Goal: Task Accomplishment & Management: Use online tool/utility

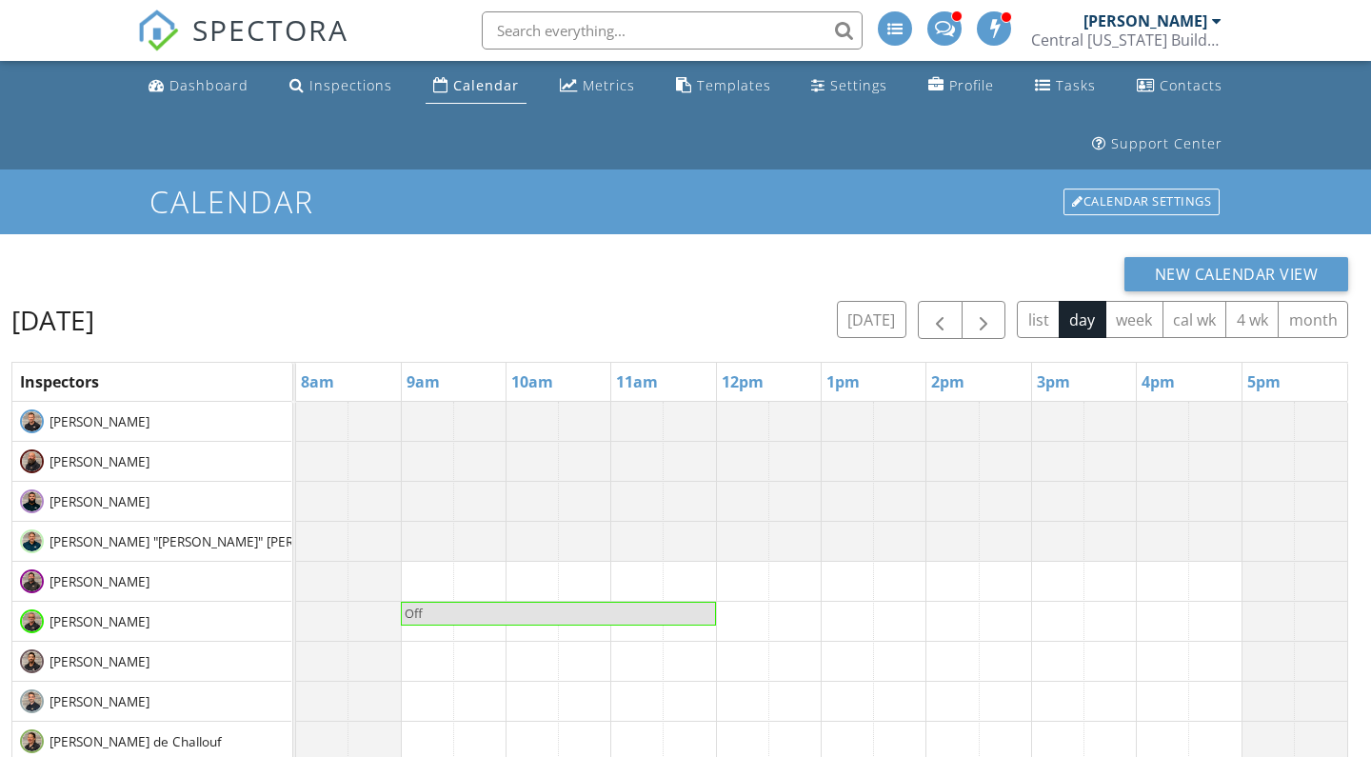
click at [451, 75] on link "Calendar" at bounding box center [476, 86] width 101 height 35
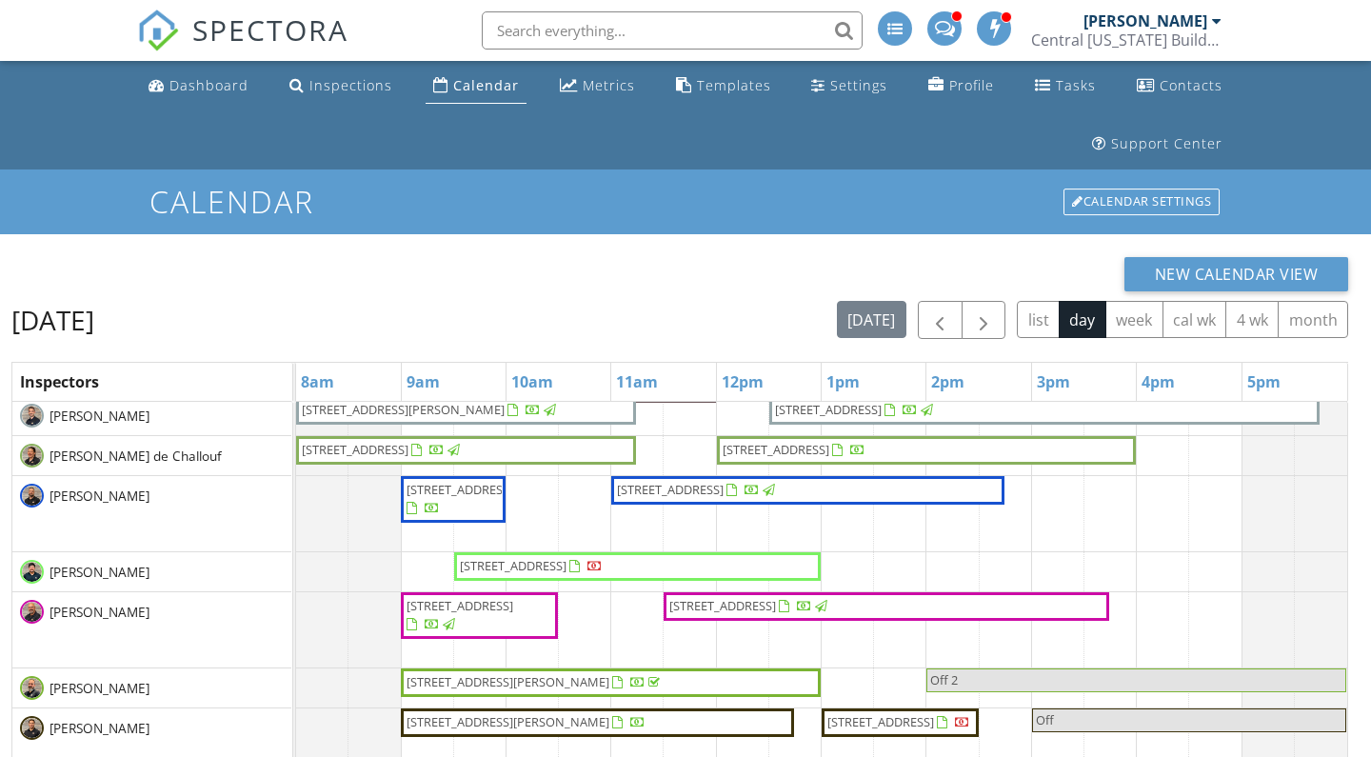
scroll to position [382, 0]
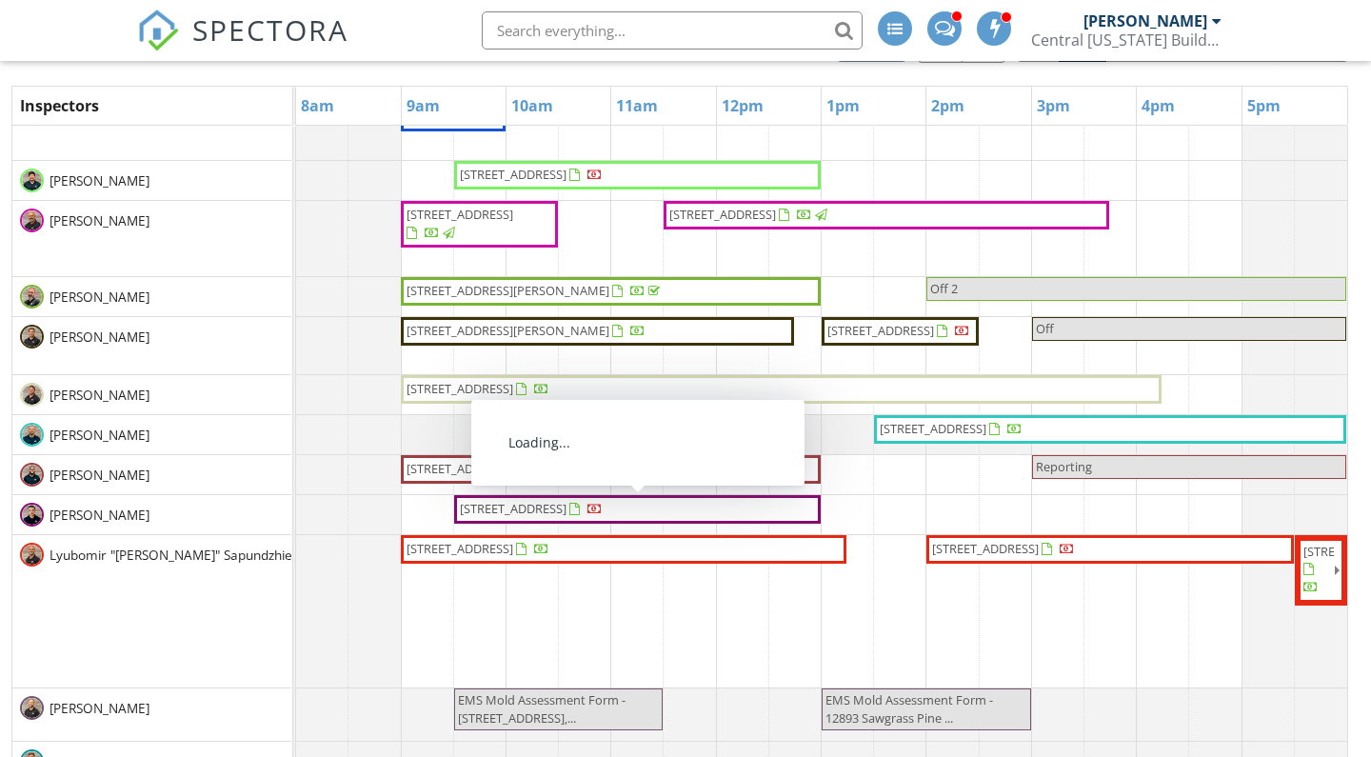
click at [527, 513] on span "510 Ave K NW , Winter Haven 33881" at bounding box center [513, 508] width 107 height 17
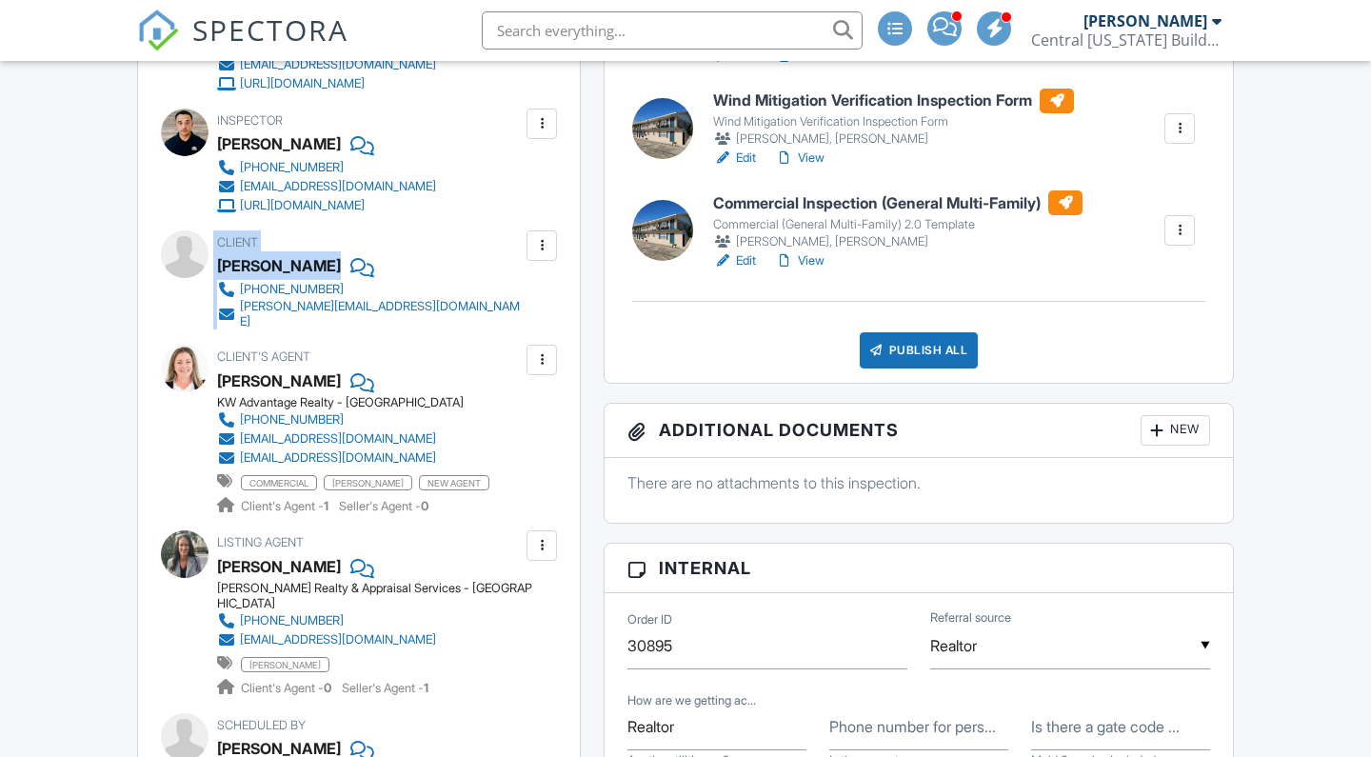
click at [221, 245] on span "Client" at bounding box center [237, 242] width 41 height 14
drag, startPoint x: 217, startPoint y: 259, endPoint x: 324, endPoint y: 267, distance: 106.9
click at [324, 267] on div "Edgar Ramirez" at bounding box center [377, 265] width 320 height 29
click at [390, 282] on link "[PHONE_NUMBER]" at bounding box center [369, 289] width 305 height 19
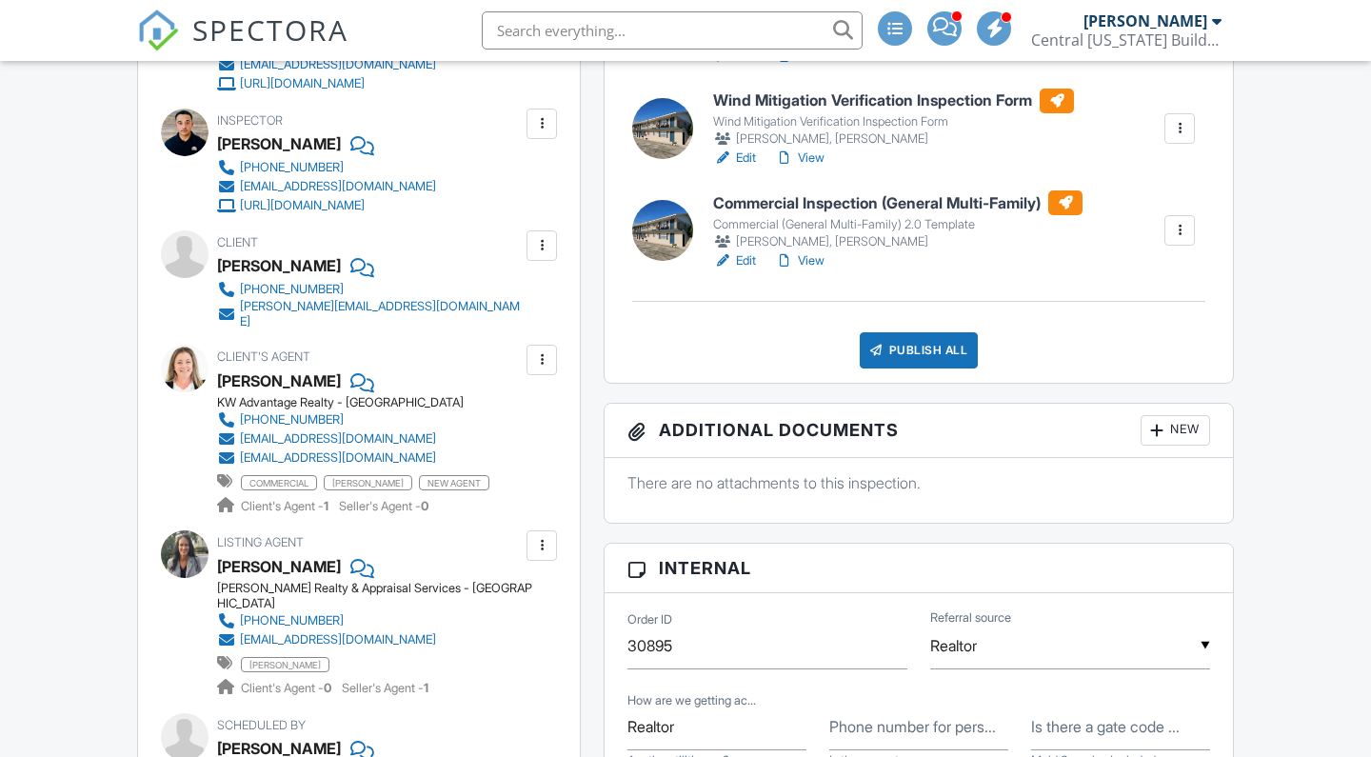
click at [204, 290] on div "Client Edgar Ramirez 954-598-1872 edgar.ramirez0108@gmail.com" at bounding box center [359, 279] width 396 height 99
drag, startPoint x: 325, startPoint y: 284, endPoint x: 286, endPoint y: 285, distance: 39.1
copy div "[PHONE_NUMBER]"
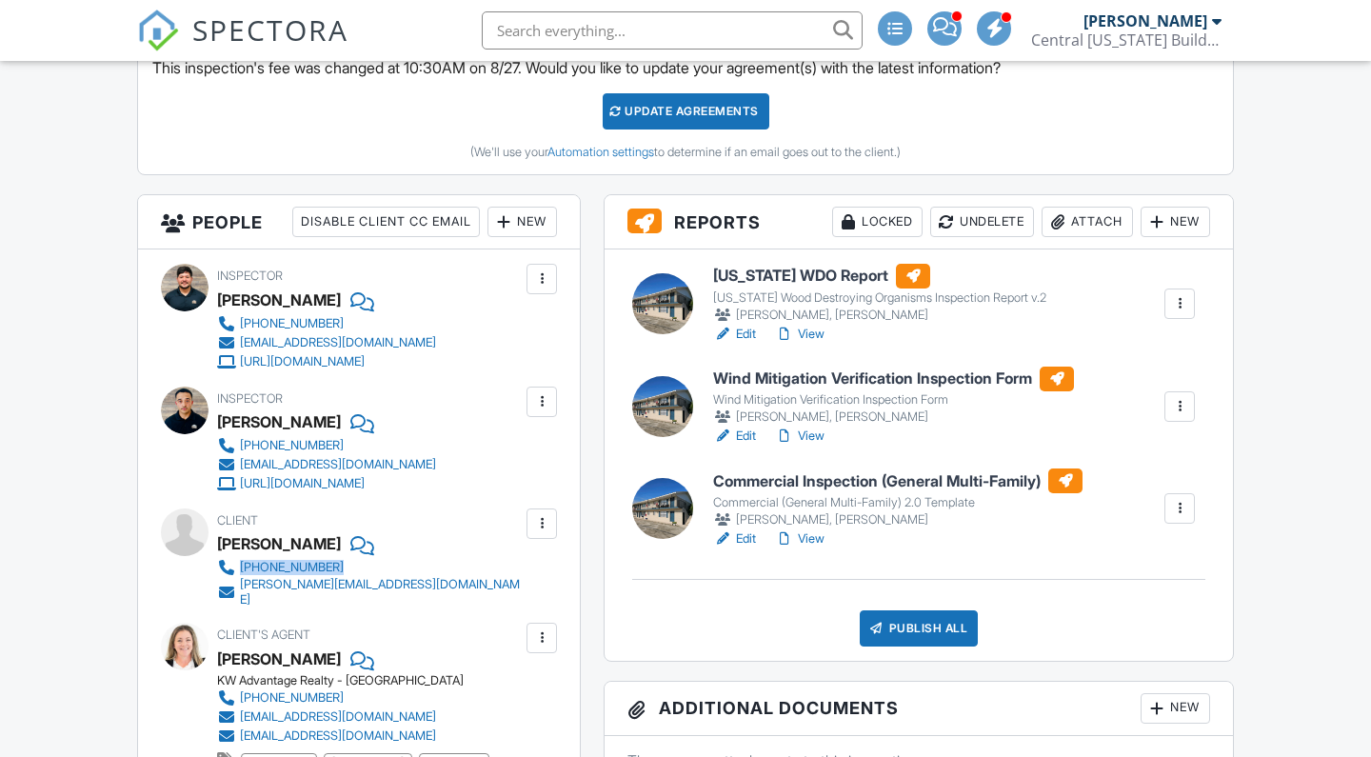
scroll to position [625, 0]
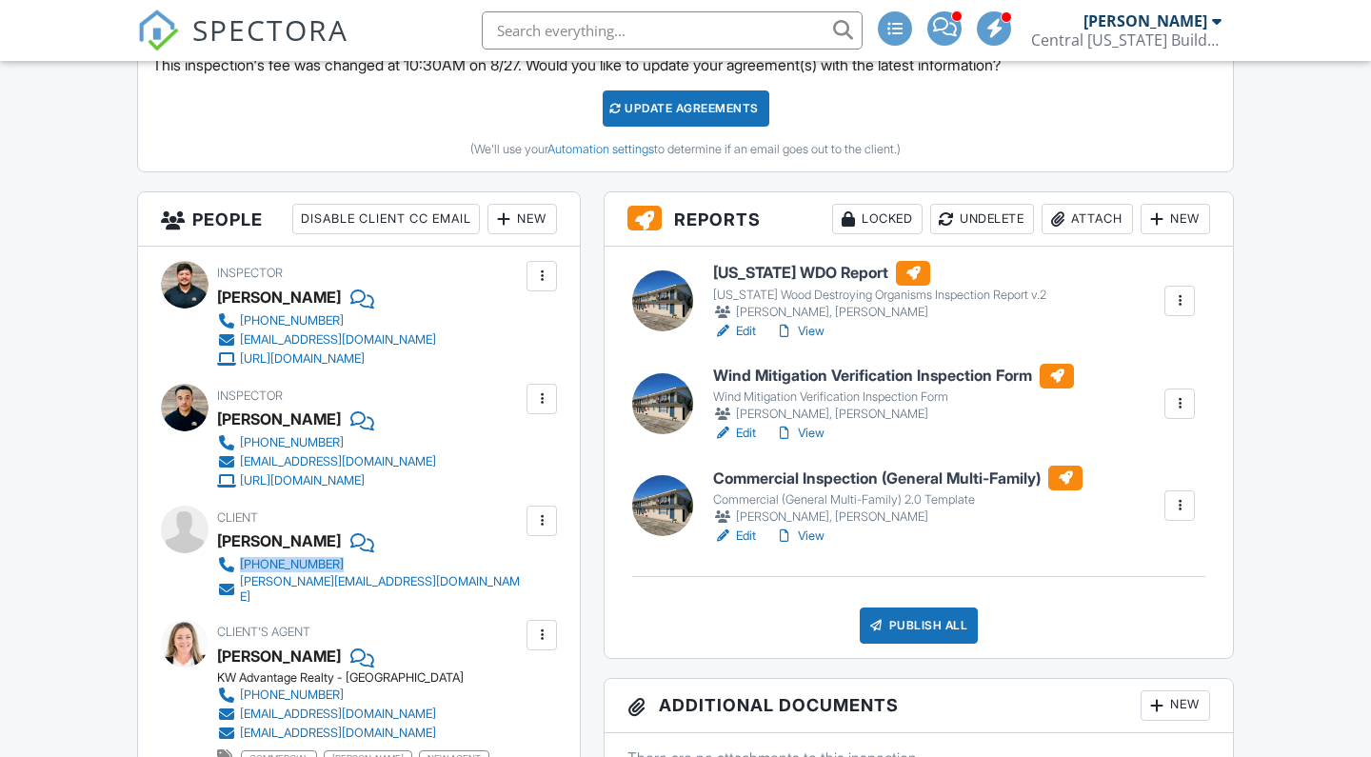
click at [791, 425] on div at bounding box center [784, 433] width 19 height 19
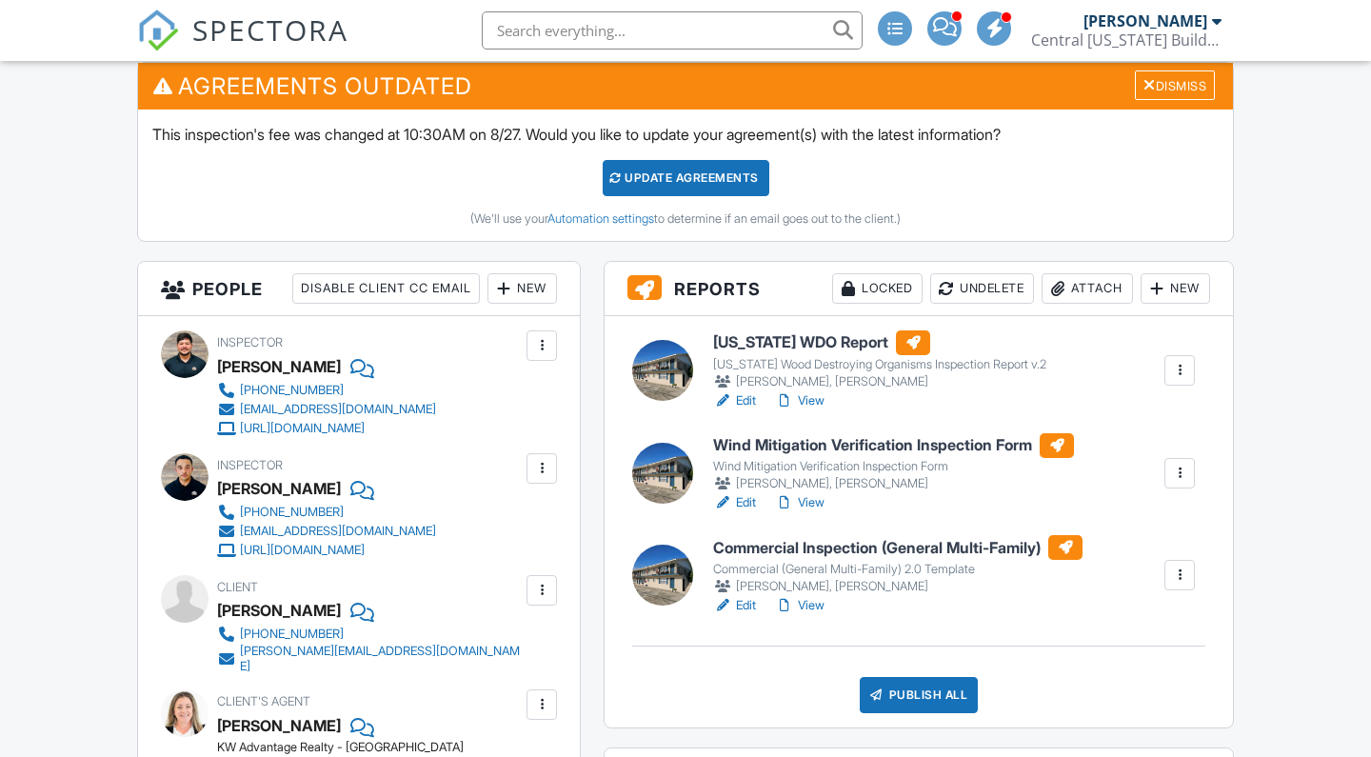
scroll to position [559, 0]
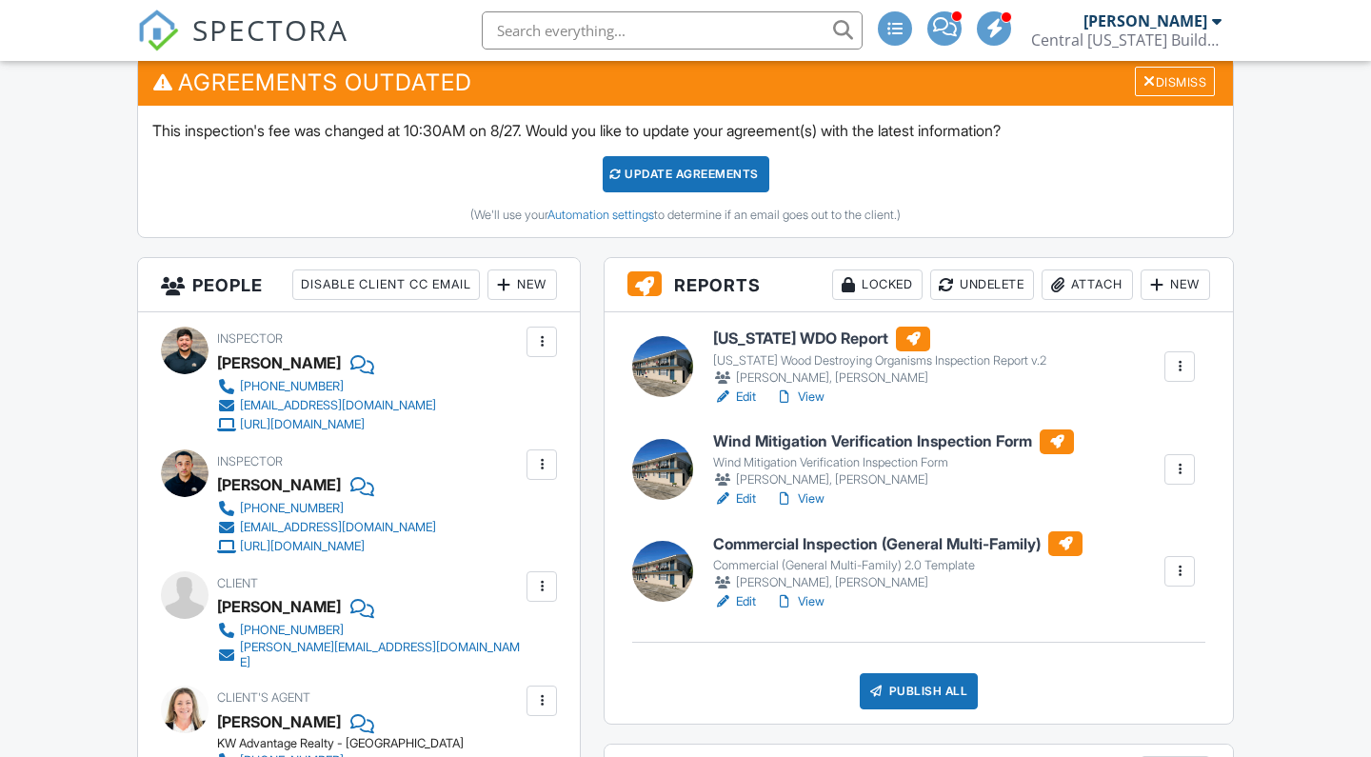
click at [741, 594] on link "Edit" at bounding box center [734, 601] width 43 height 19
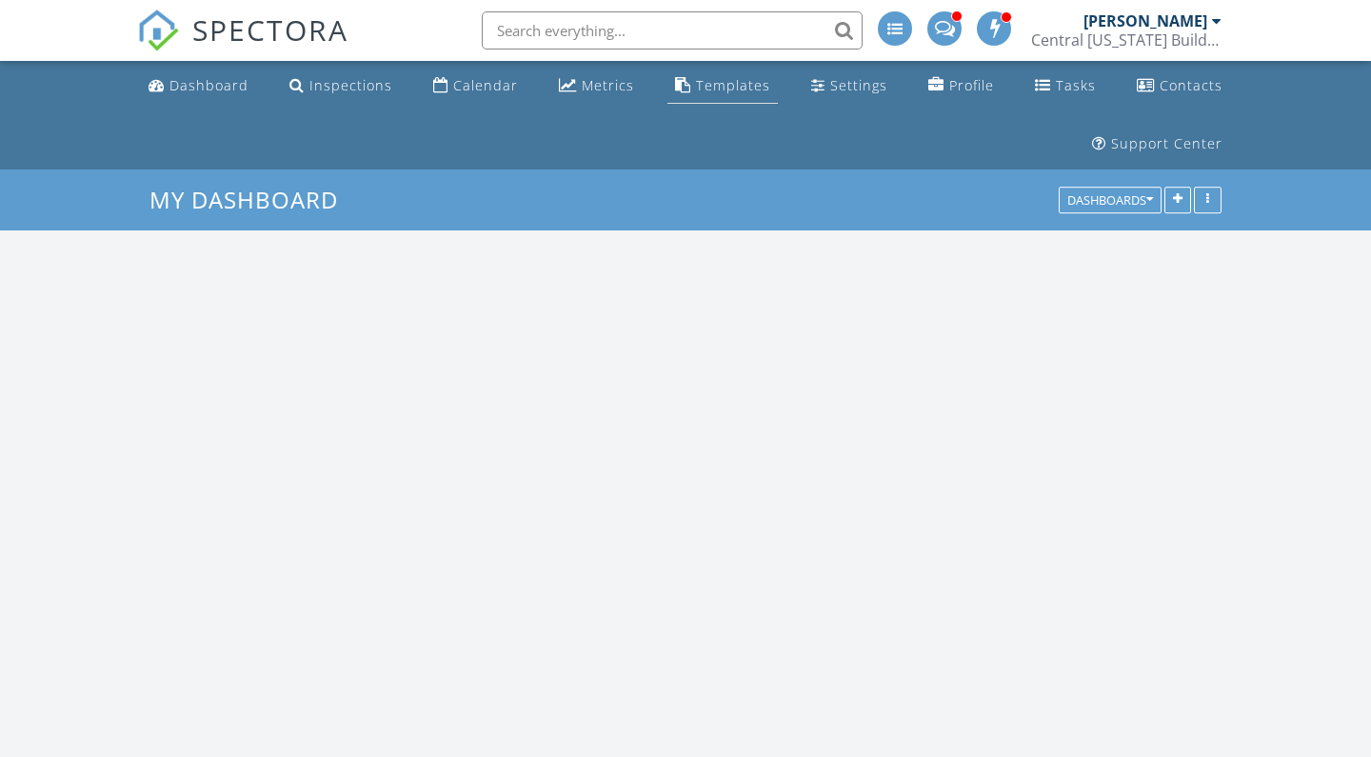
click at [718, 84] on div "Templates" at bounding box center [733, 85] width 74 height 18
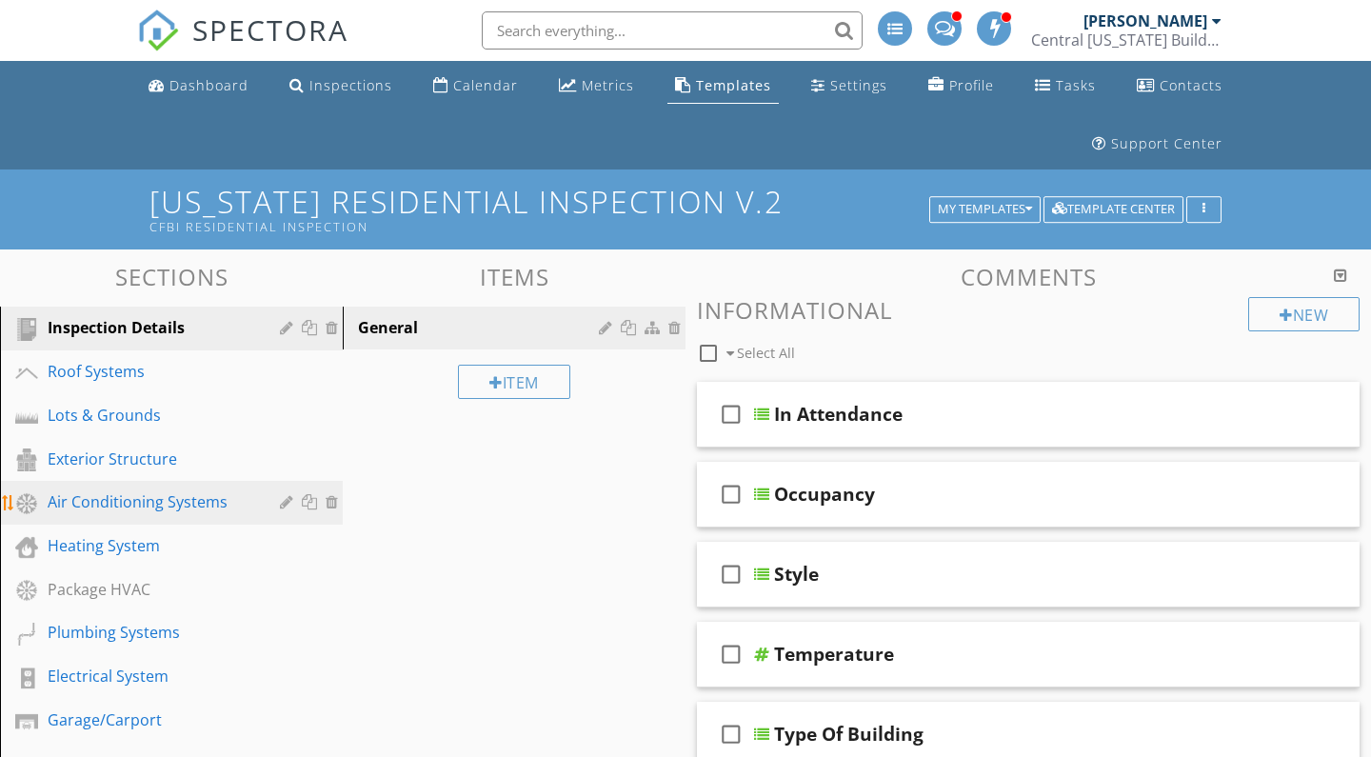
click at [124, 501] on div "Air Conditioning Systems" at bounding box center [150, 501] width 205 height 23
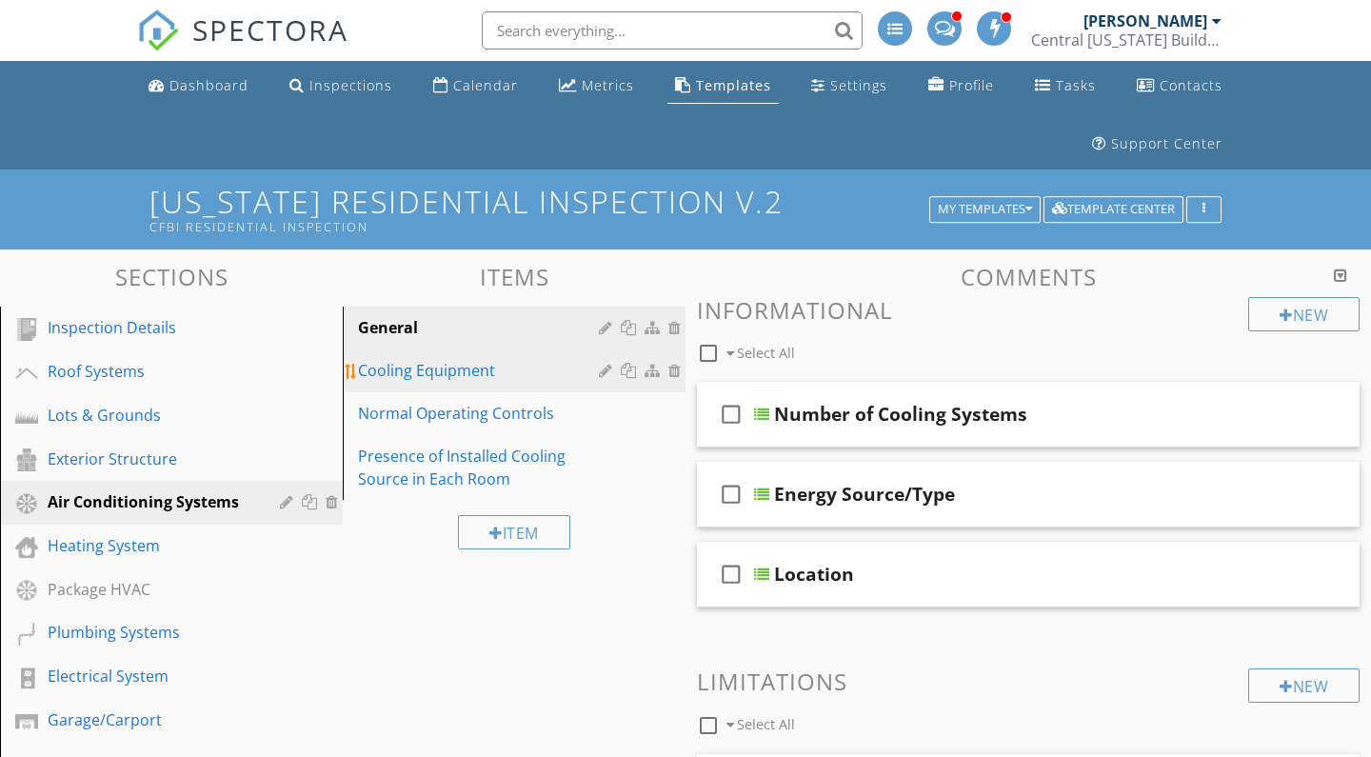
click at [451, 383] on link "Cooling Equipment" at bounding box center [517, 371] width 337 height 42
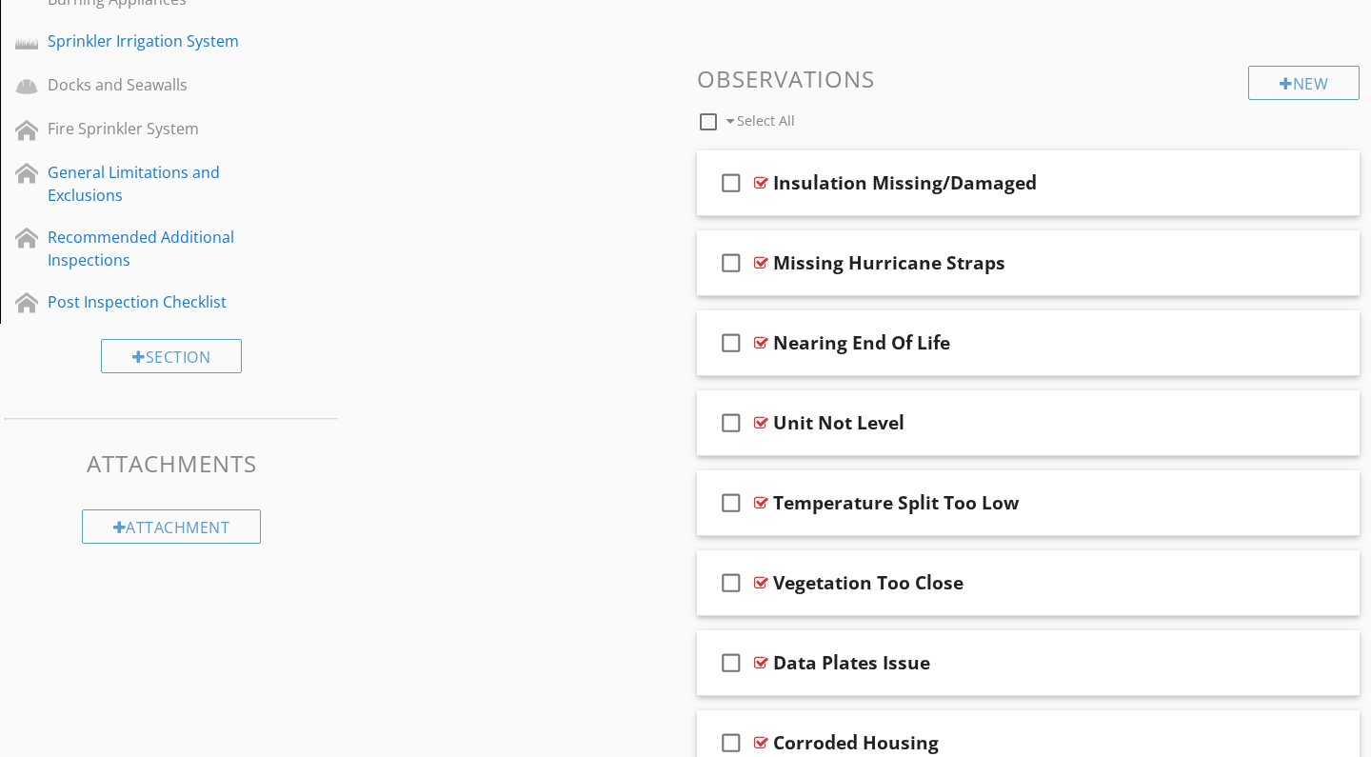
scroll to position [964, 0]
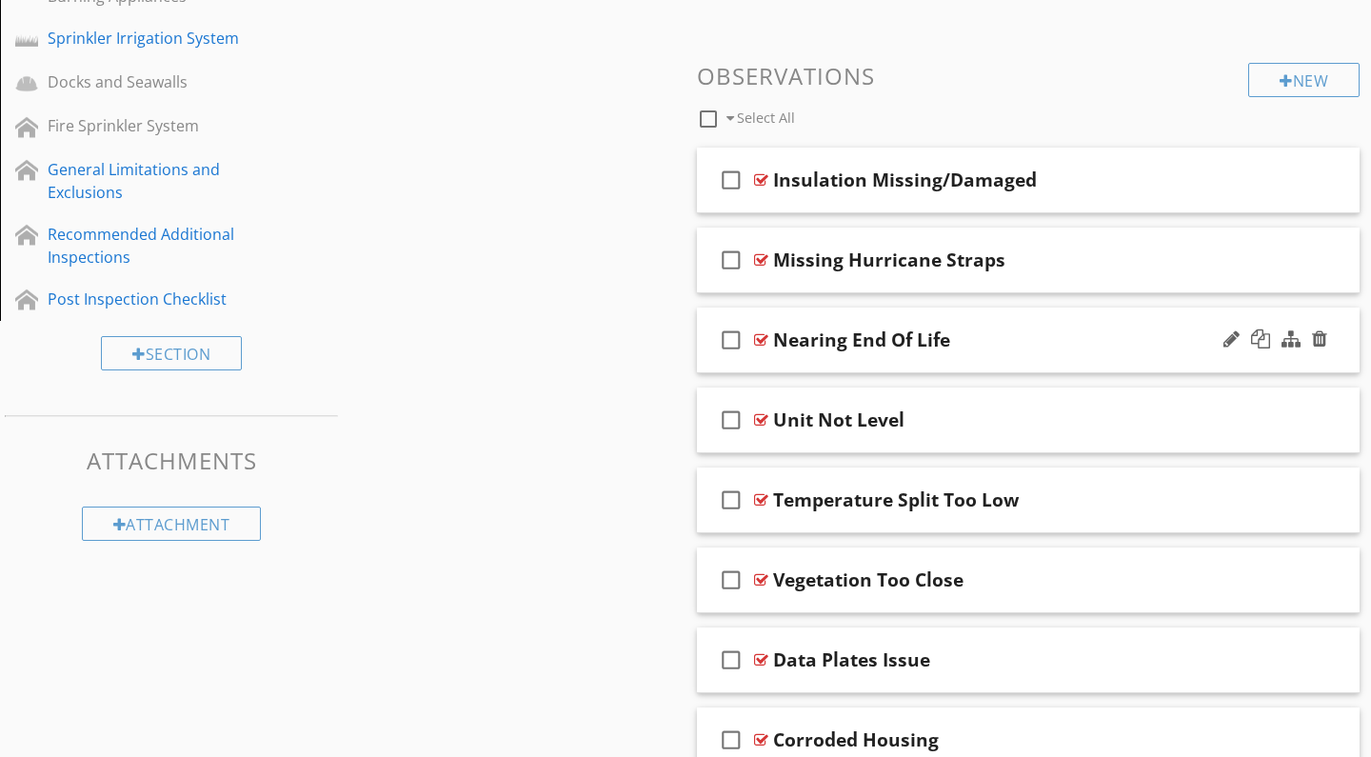
click at [764, 357] on div "check_box_outline_blank Nearing End Of Life" at bounding box center [1028, 341] width 663 height 66
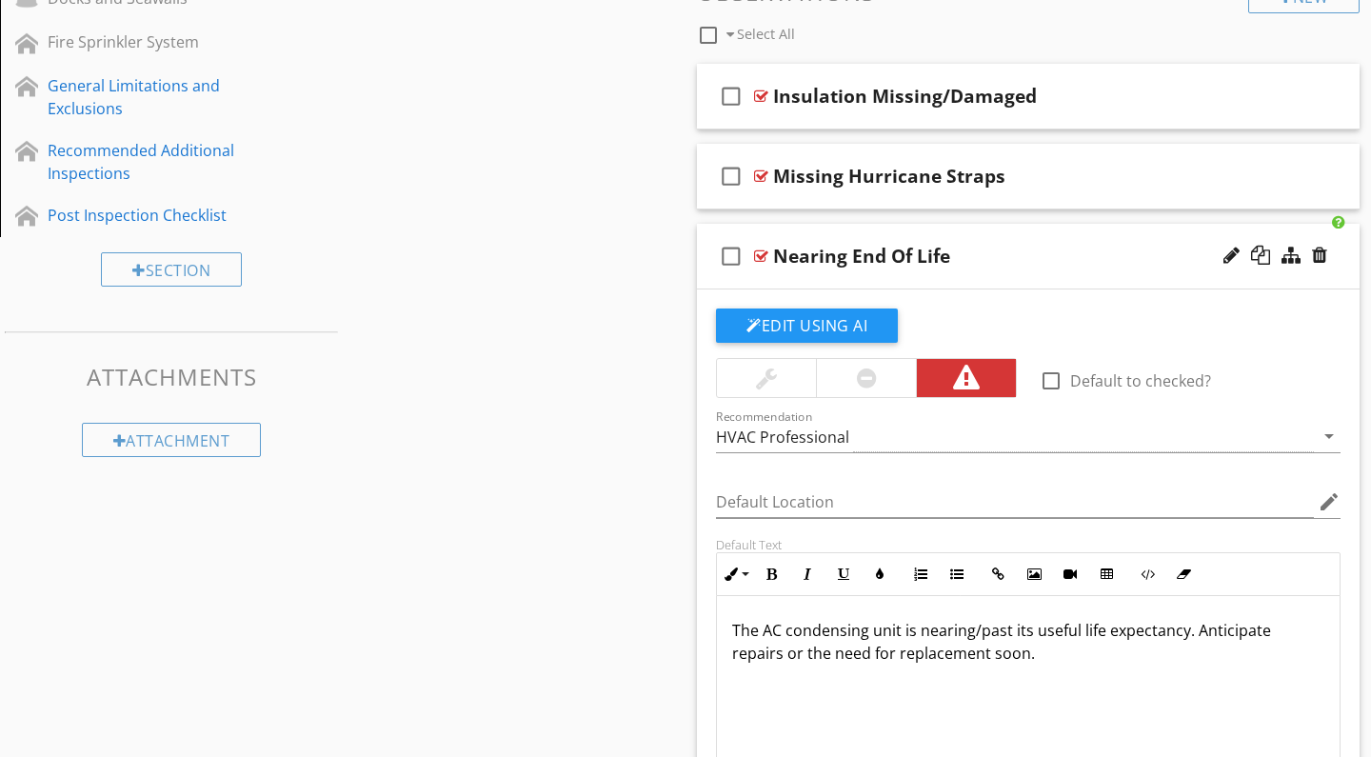
scroll to position [1069, 0]
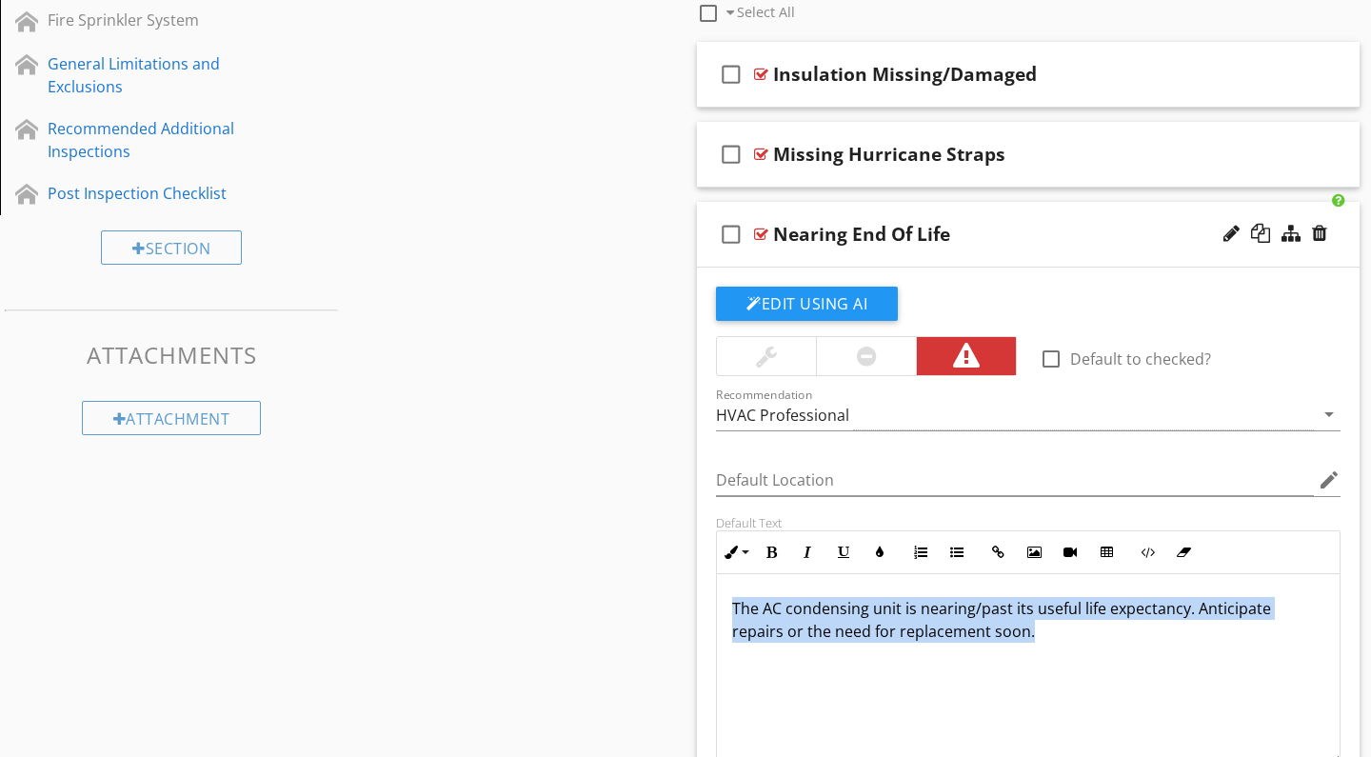
drag, startPoint x: 997, startPoint y: 636, endPoint x: 723, endPoint y: 603, distance: 276.3
click at [723, 603] on div "The AC condensing unit is nearing/past its useful life expectancy. Anticipate r…" at bounding box center [1028, 669] width 623 height 190
copy p "The AC condensing unit is nearing/past its useful life expectancy. Anticipate r…"
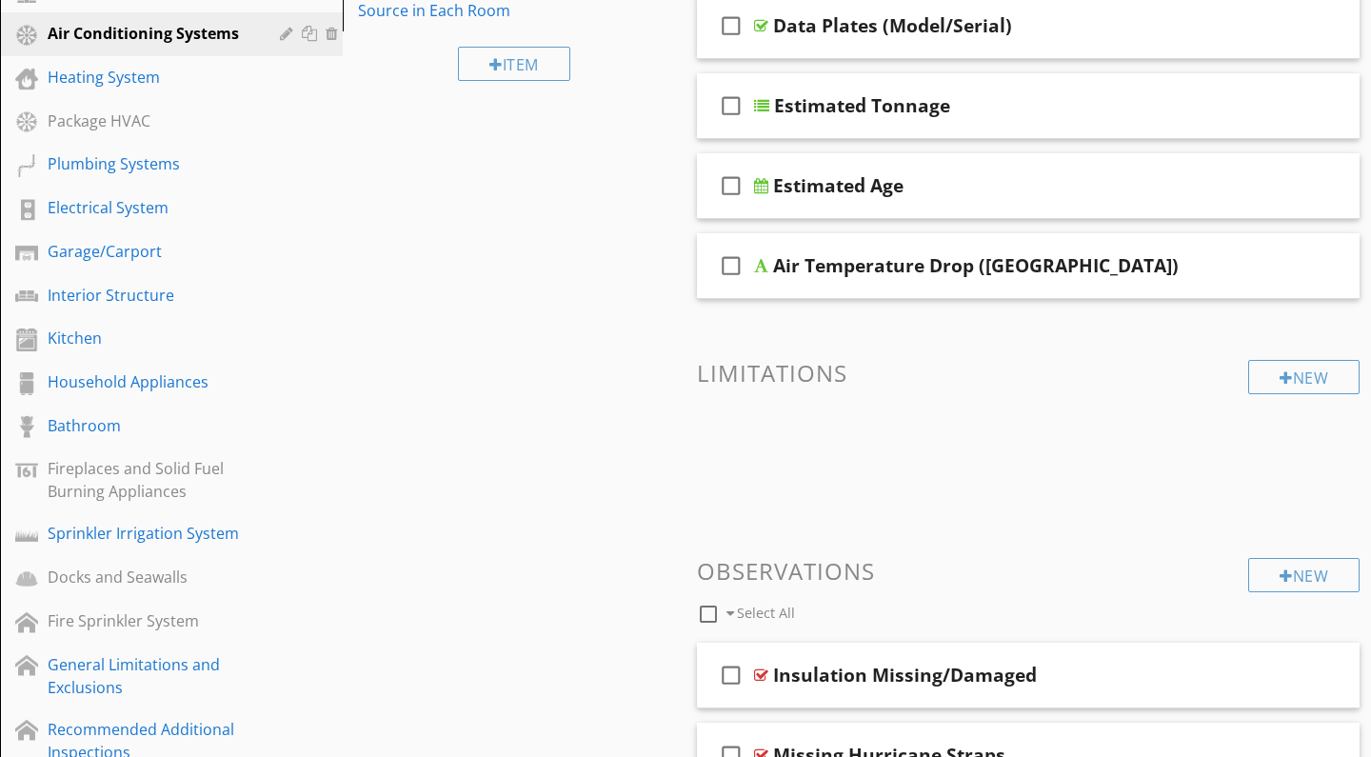
scroll to position [426, 0]
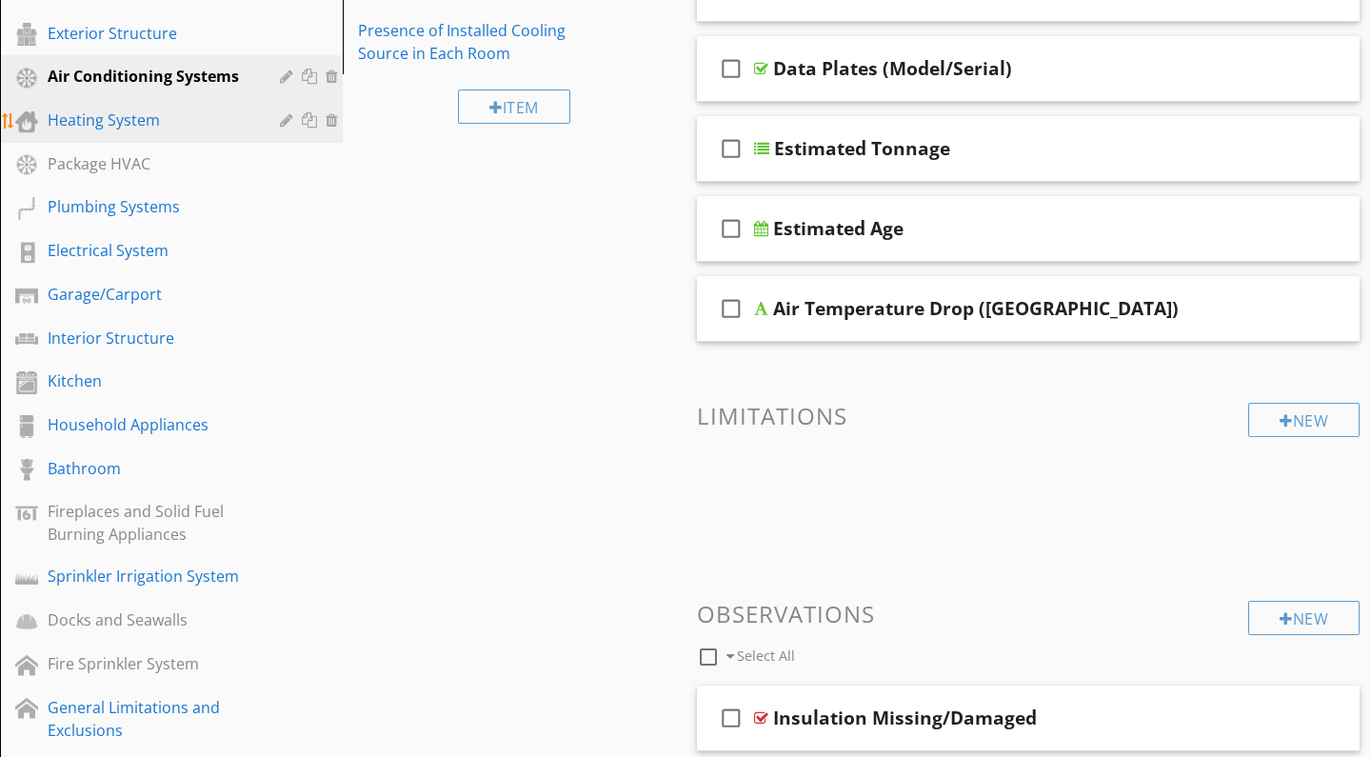
click at [160, 130] on div "Heating System" at bounding box center [150, 120] width 205 height 23
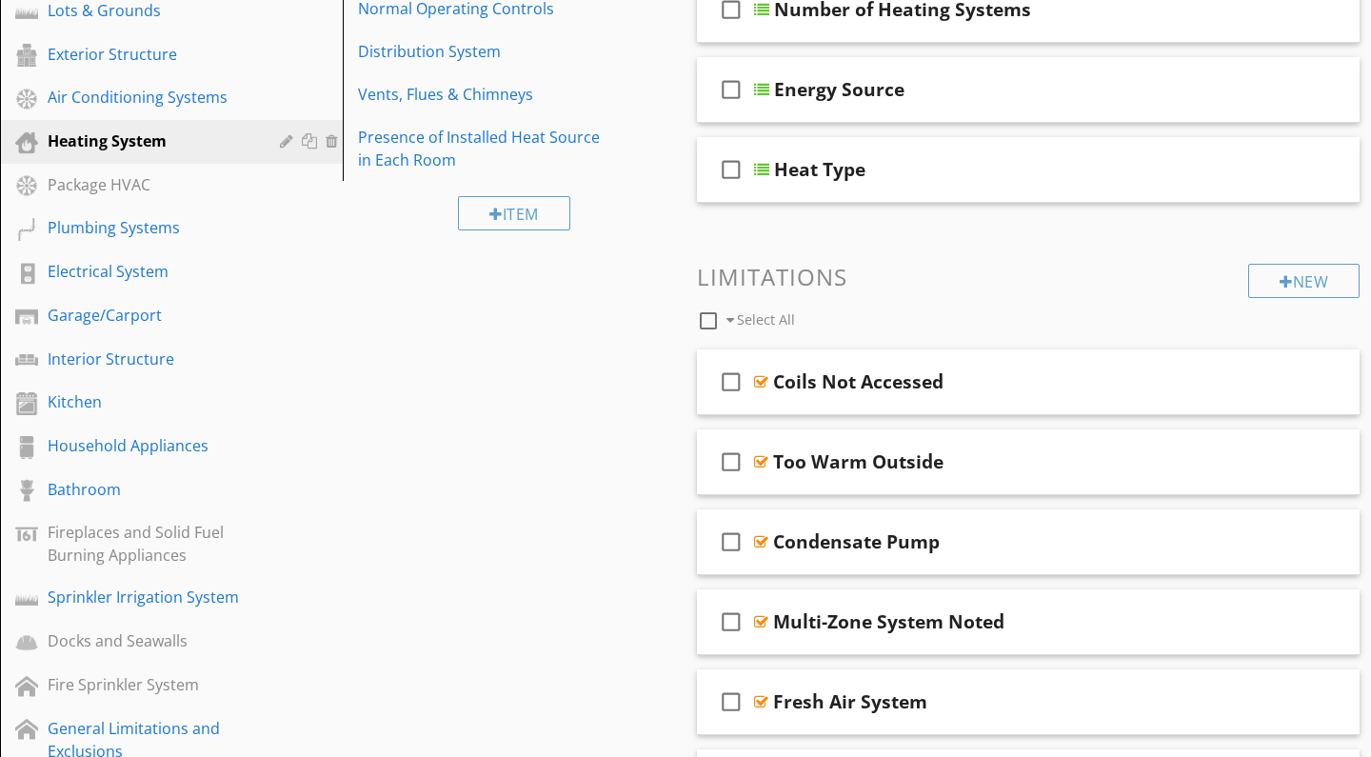
scroll to position [144, 0]
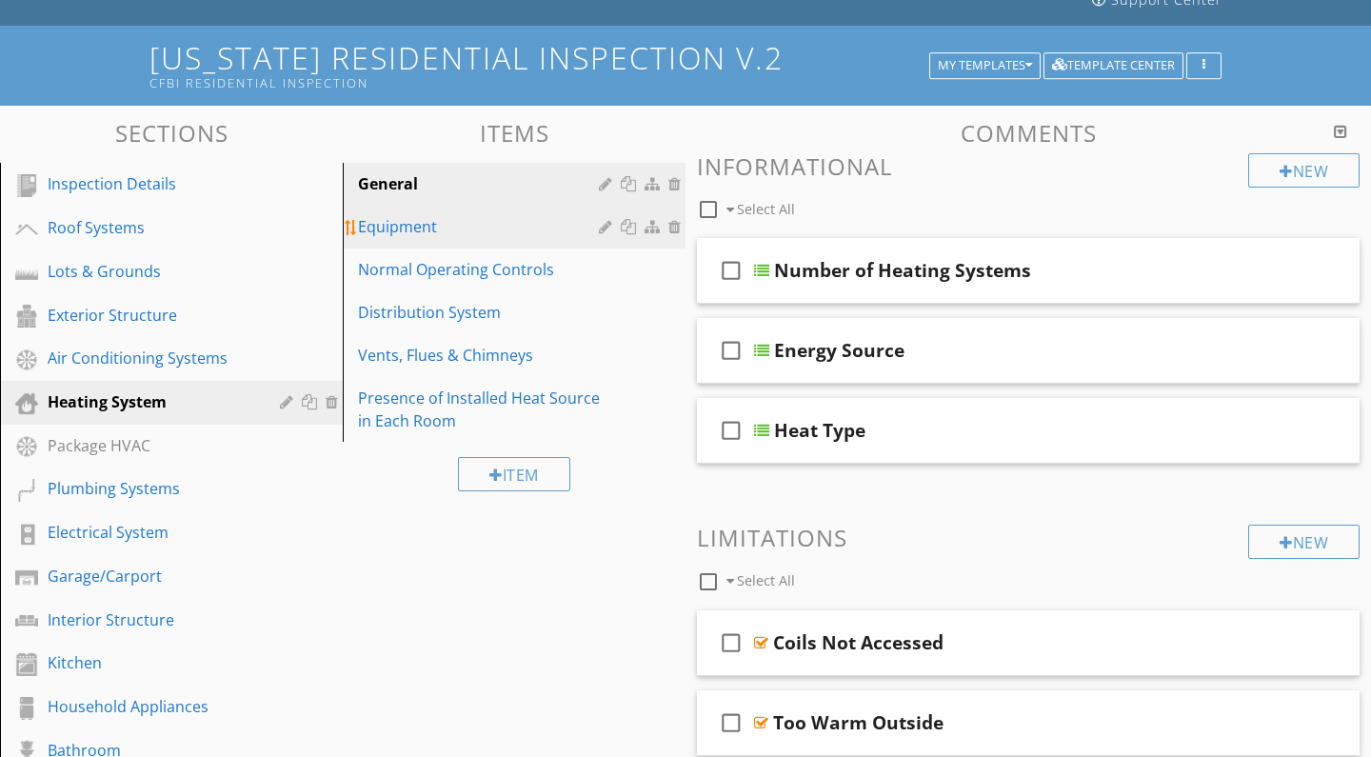
click at [487, 230] on div "Equipment" at bounding box center [481, 226] width 247 height 23
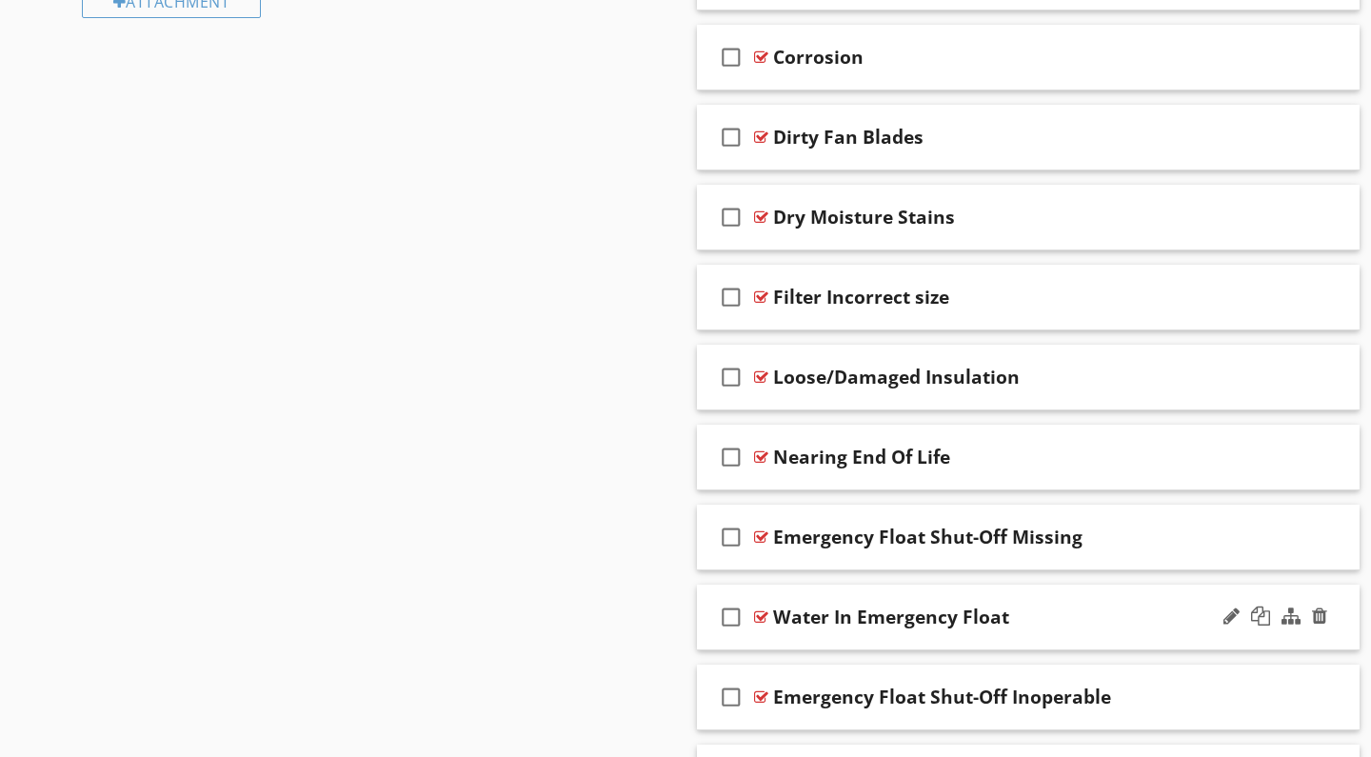
scroll to position [1482, 0]
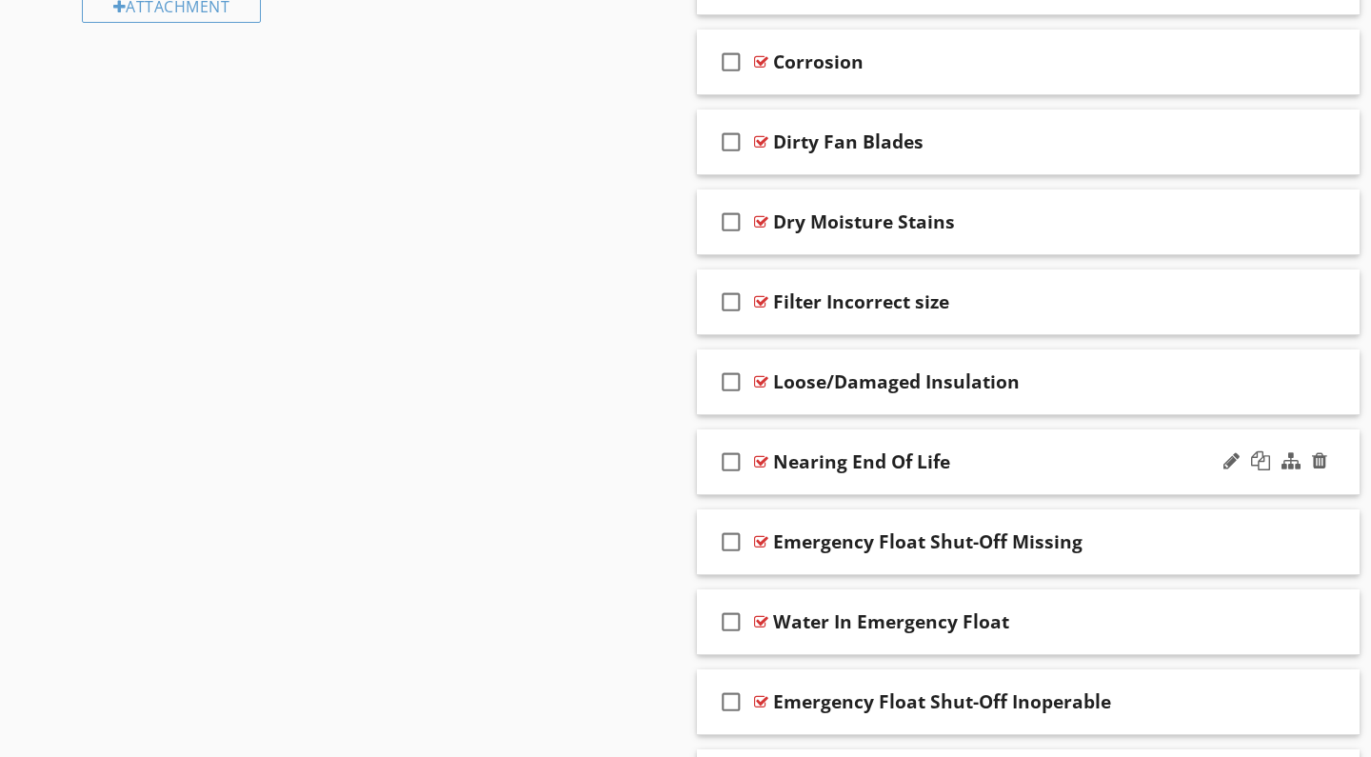
click at [1005, 464] on div "Nearing End Of Life" at bounding box center [1007, 461] width 469 height 23
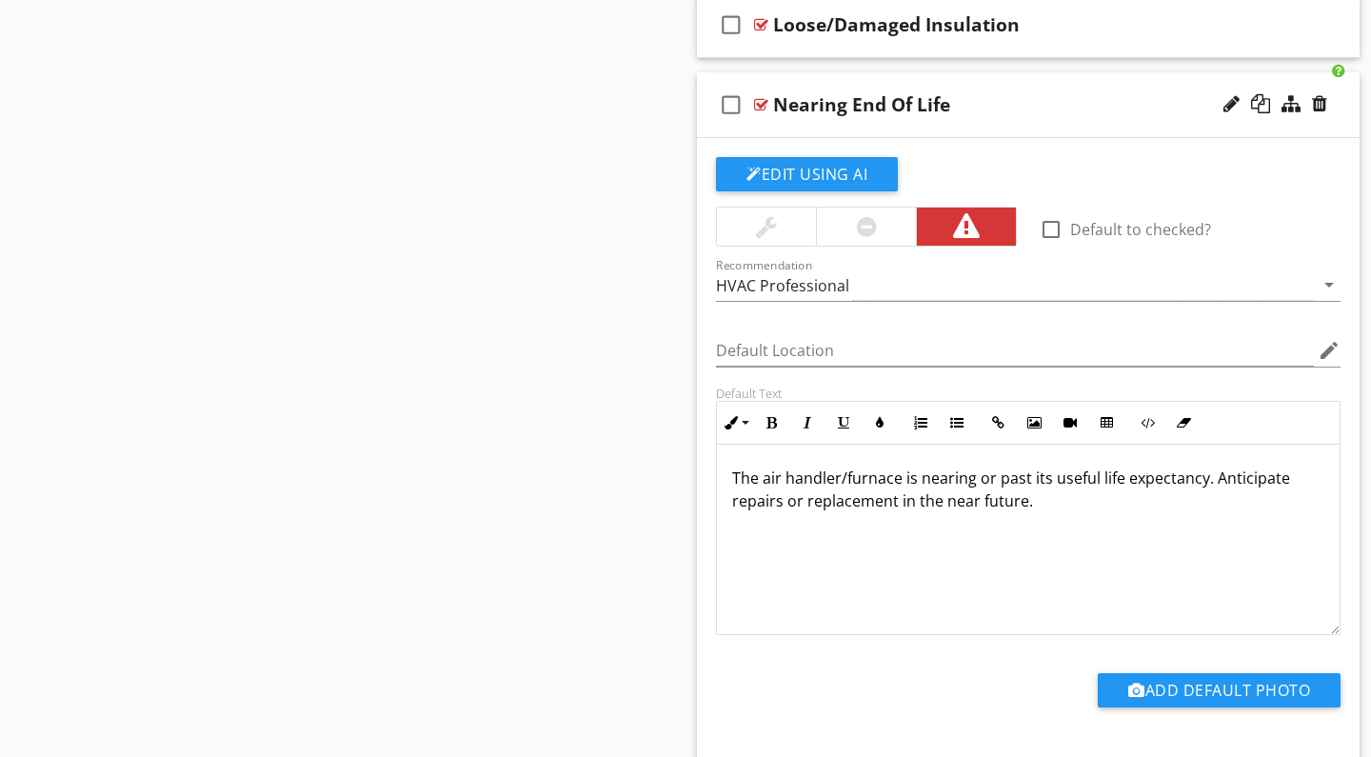
scroll to position [1, 0]
click at [1052, 501] on p "The air handler/furnace is nearing or past its useful life expectancy. Anticipa…" at bounding box center [1028, 490] width 592 height 46
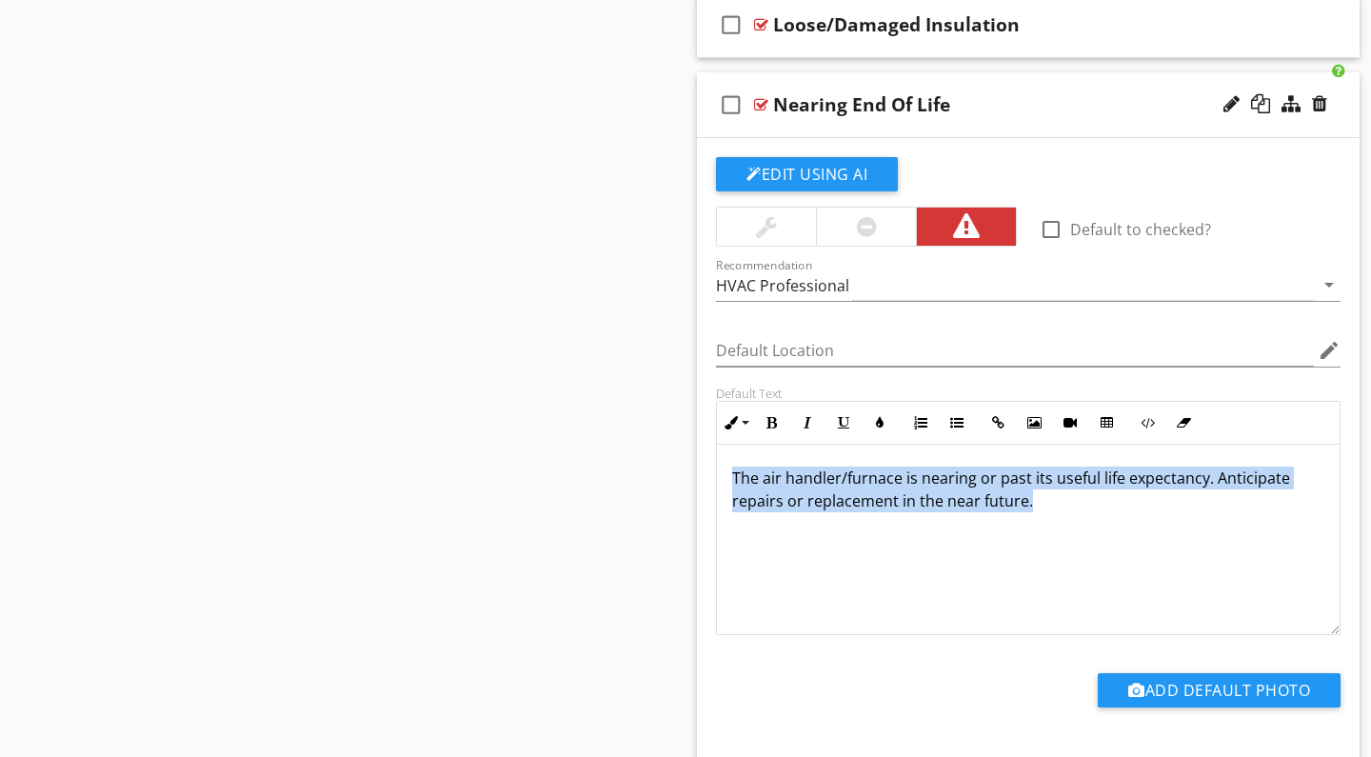
drag, startPoint x: 1053, startPoint y: 501, endPoint x: 689, endPoint y: 458, distance: 367.3
click at [689, 458] on div "Comments New Informational check_box_outline_blank Select All check_box_outline…" at bounding box center [1029, 433] width 686 height 4016
copy p "The air handler/furnace is nearing or past its useful life expectancy. Anticipa…"
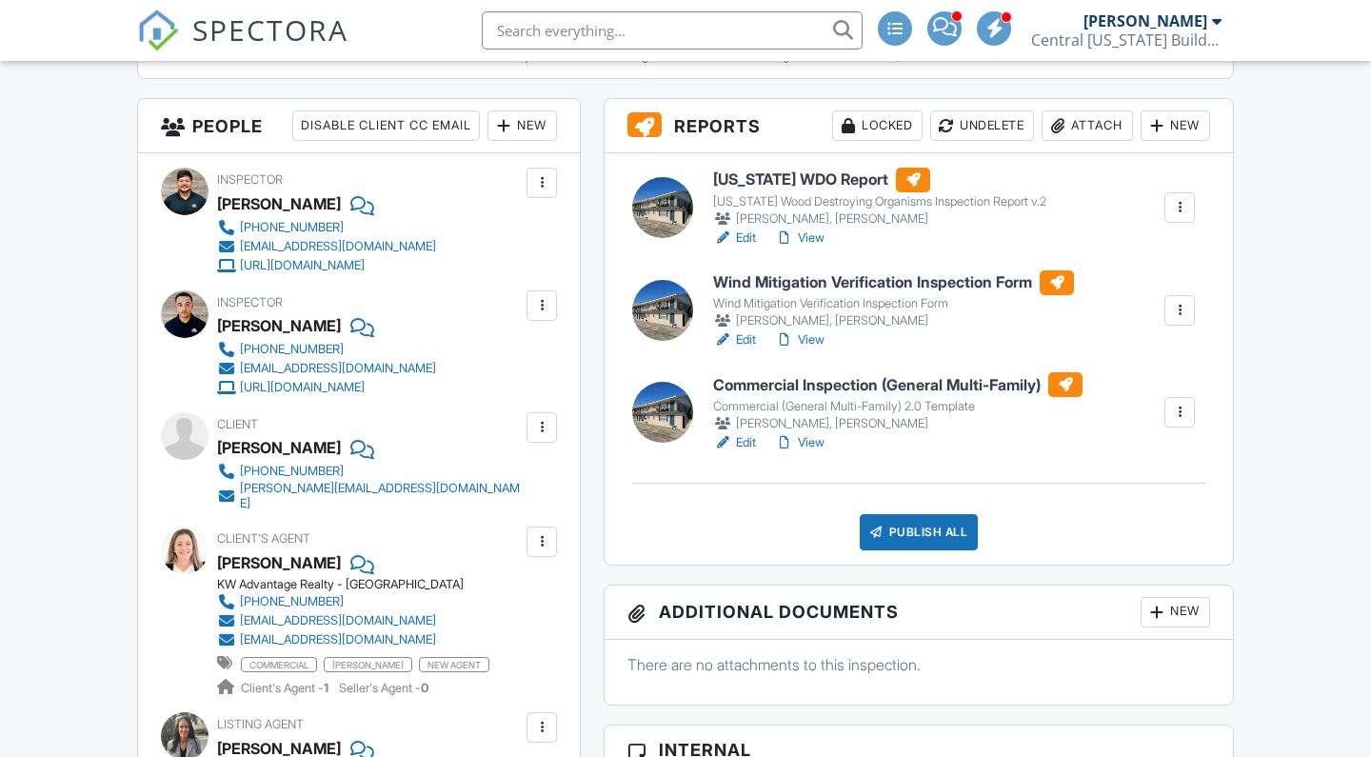
scroll to position [731, 0]
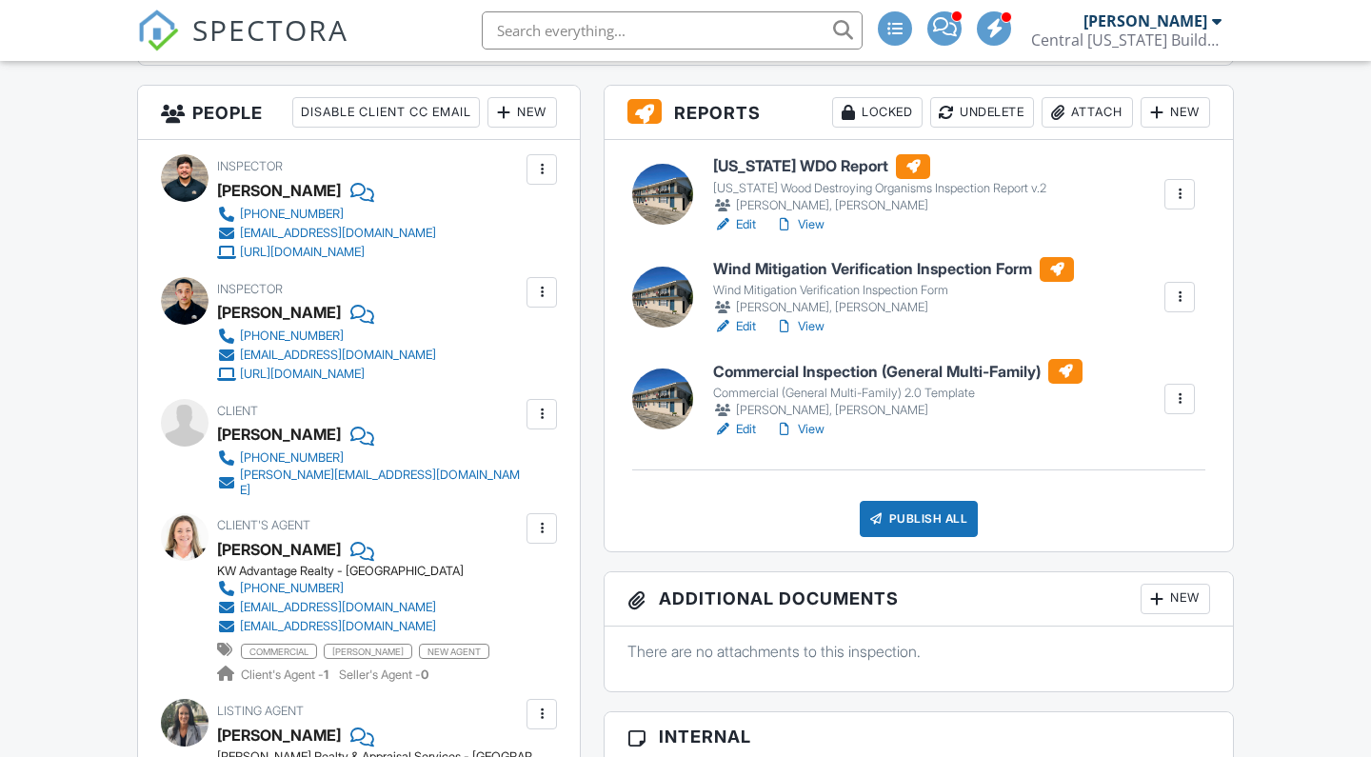
click at [743, 433] on link "Edit" at bounding box center [734, 429] width 43 height 19
